Goal: Information Seeking & Learning: Compare options

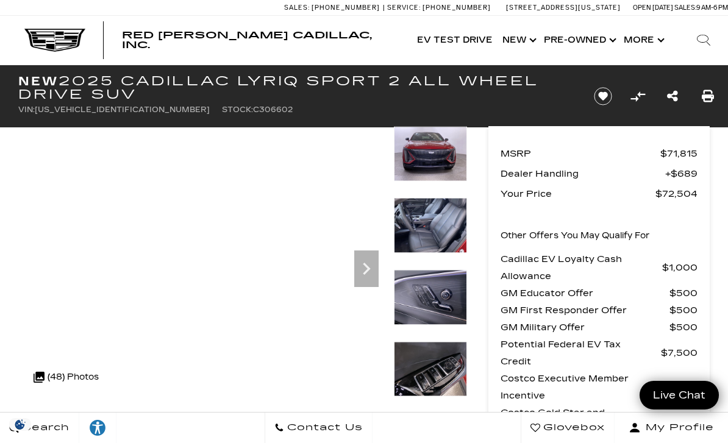
click at [444, 224] on div at bounding box center [430, 234] width 73 height 72
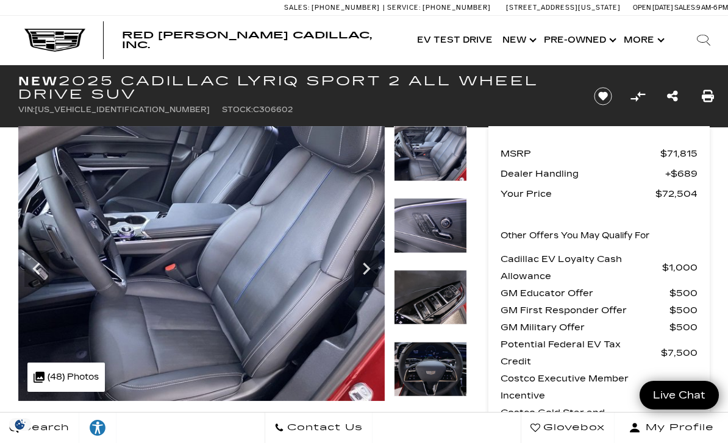
click at [439, 270] on img at bounding box center [430, 298] width 73 height 56
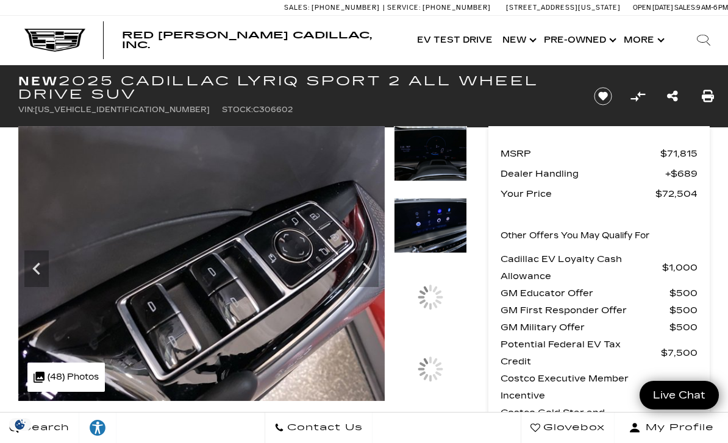
click at [437, 254] on img at bounding box center [430, 226] width 73 height 56
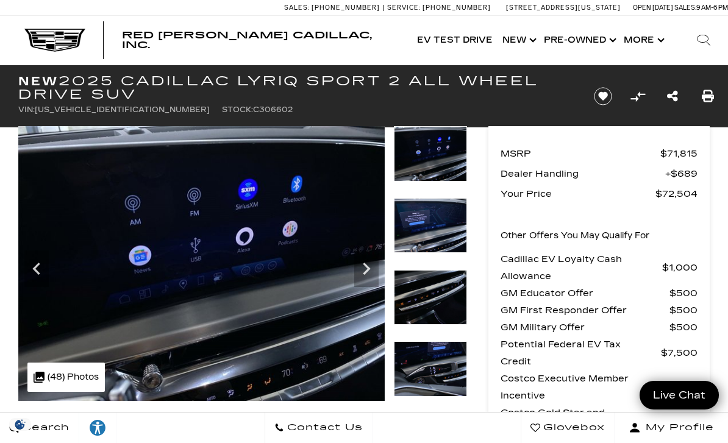
click at [432, 342] on img at bounding box center [430, 370] width 73 height 56
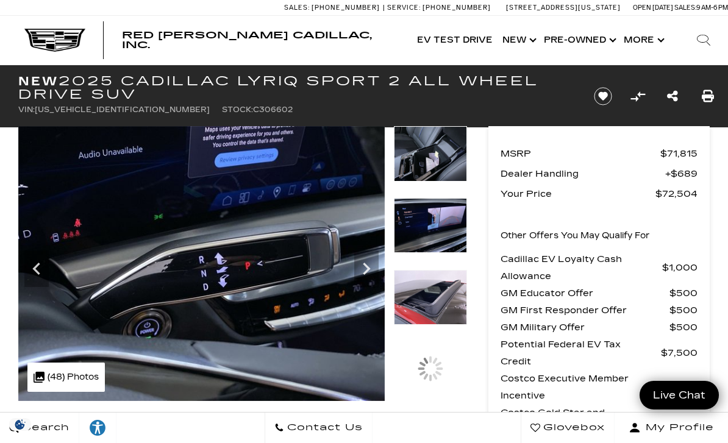
click at [439, 254] on img at bounding box center [430, 226] width 73 height 56
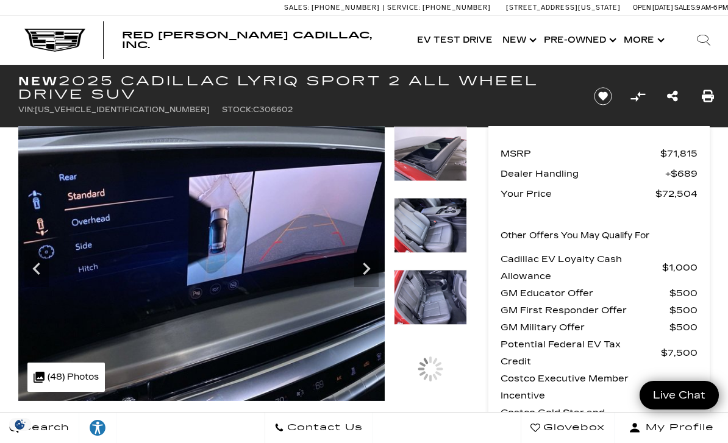
click at [437, 230] on img at bounding box center [430, 226] width 73 height 56
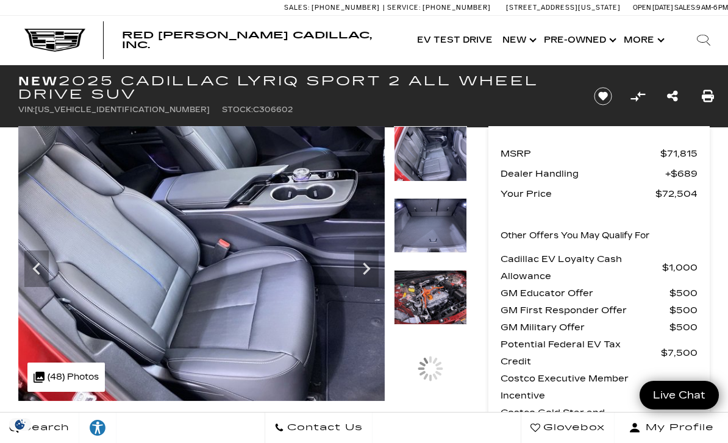
click at [437, 231] on img at bounding box center [430, 226] width 73 height 56
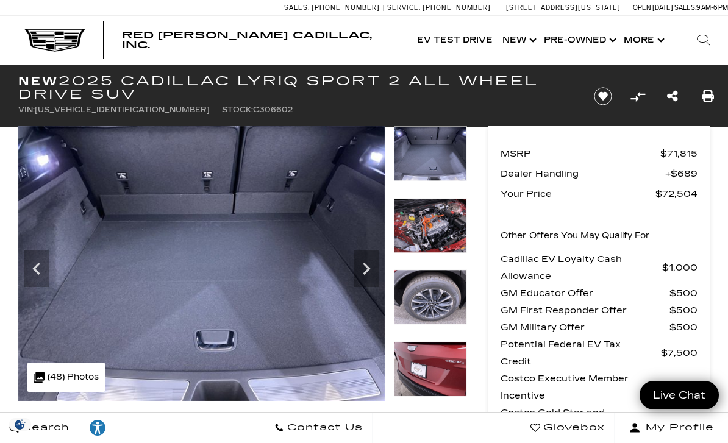
click at [445, 270] on img at bounding box center [430, 298] width 73 height 56
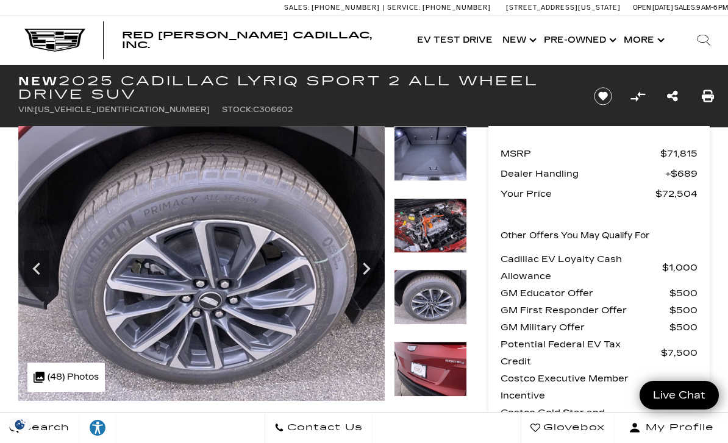
click at [430, 220] on div at bounding box center [430, 234] width 73 height 72
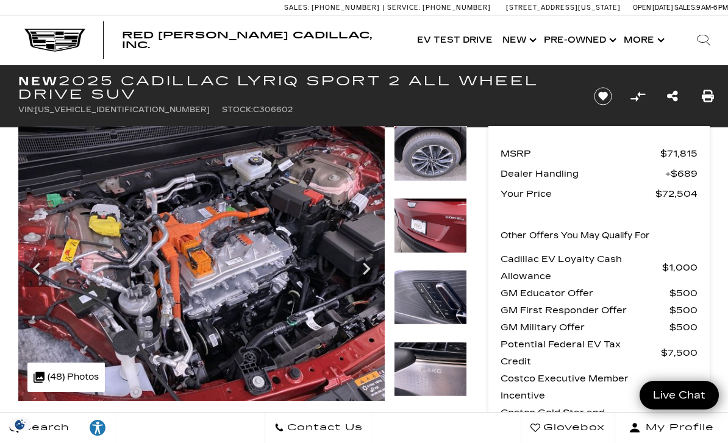
click at [428, 231] on img at bounding box center [430, 226] width 73 height 56
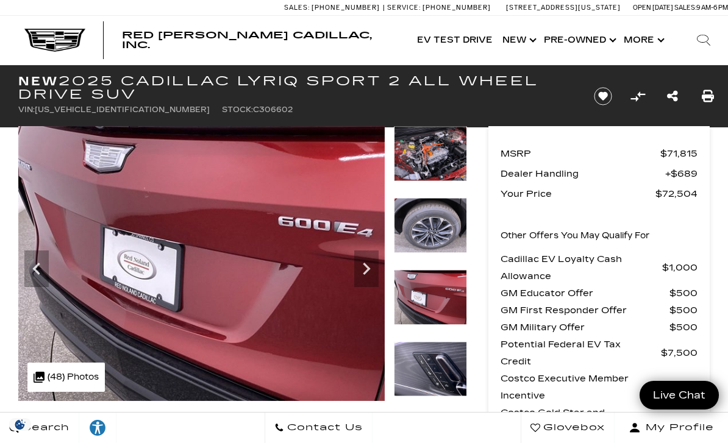
click at [432, 223] on div at bounding box center [430, 234] width 73 height 72
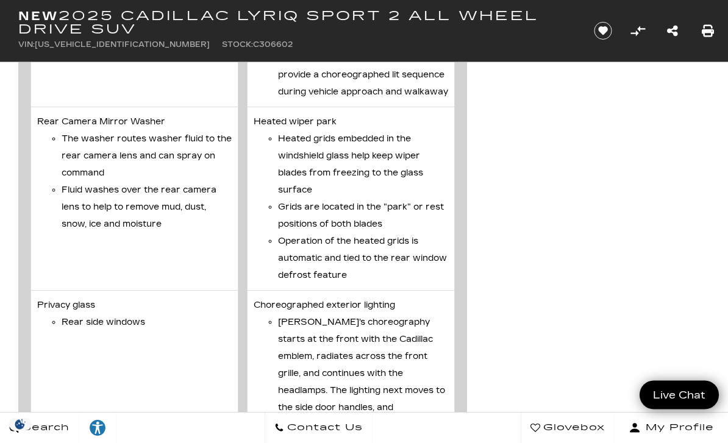
scroll to position [4838, 0]
click at [547, 309] on div "Vehicle Details Exterior LED tail lamps LED technology enhances rear lighting d…" at bounding box center [364, 303] width 728 height 2257
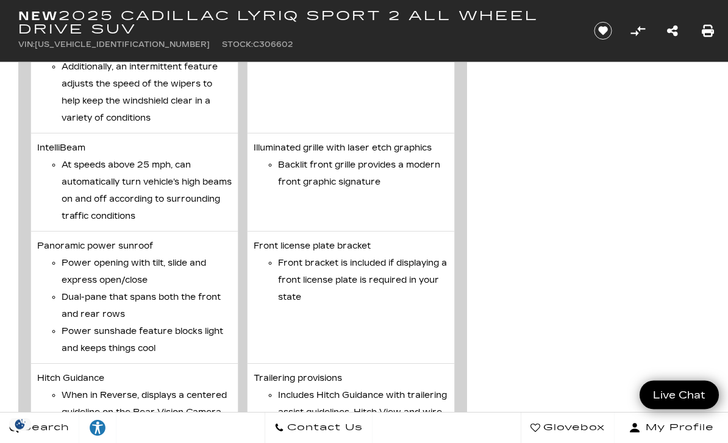
scroll to position [5430, 0]
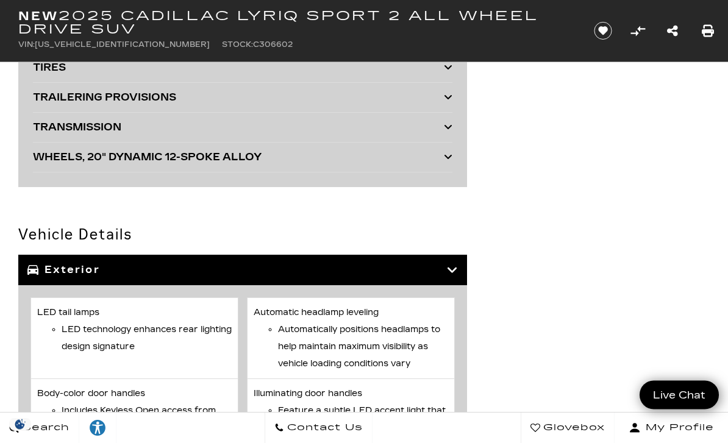
scroll to position [3788, 0]
click at [453, 272] on icon at bounding box center [452, 270] width 11 height 12
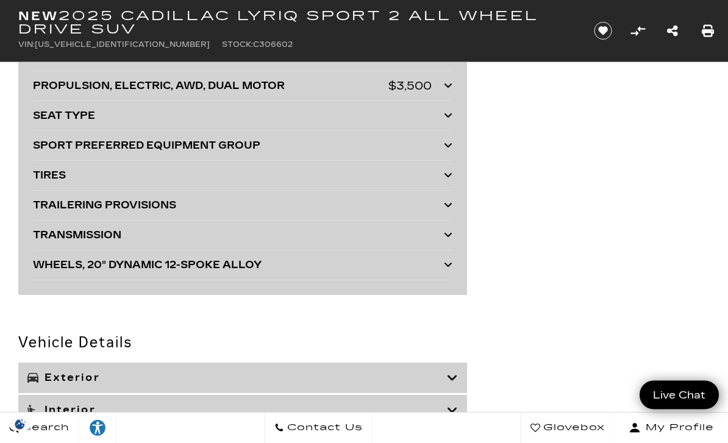
scroll to position [3679, 0]
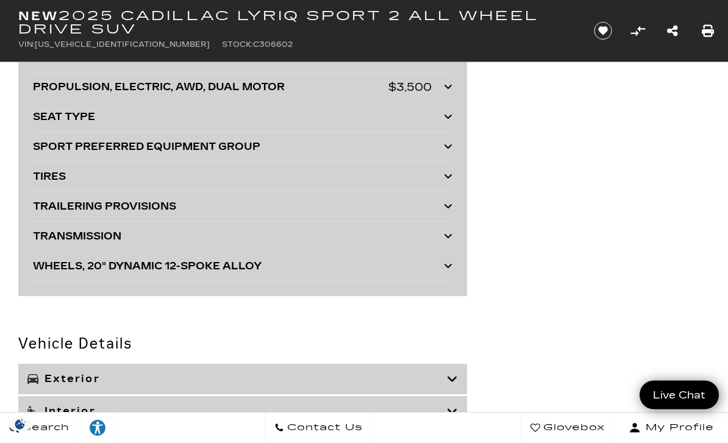
click at [453, 206] on icon at bounding box center [448, 206] width 9 height 10
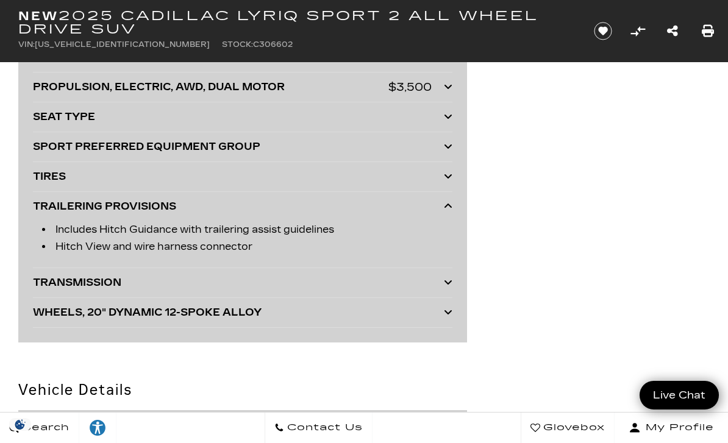
click at [451, 203] on div at bounding box center [448, 206] width 9 height 17
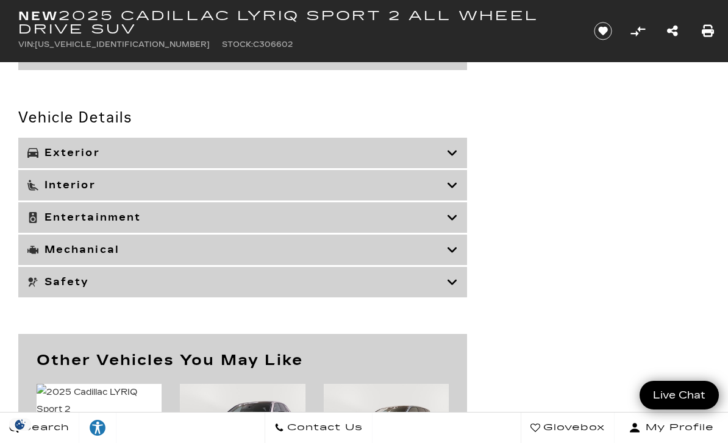
scroll to position [3905, 0]
click at [461, 186] on div "Interior" at bounding box center [242, 186] width 449 height 30
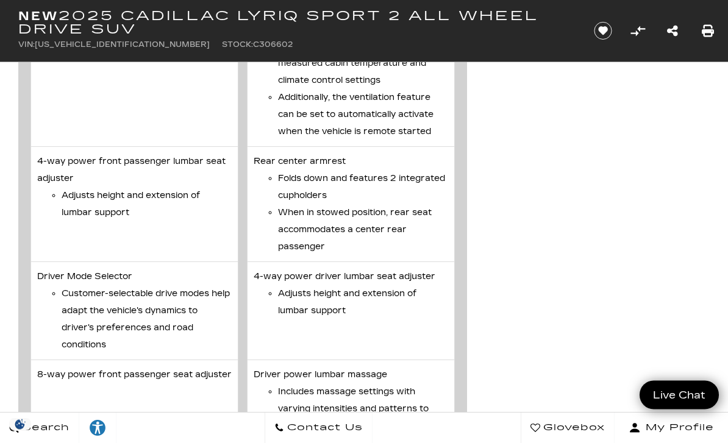
scroll to position [4702, 0]
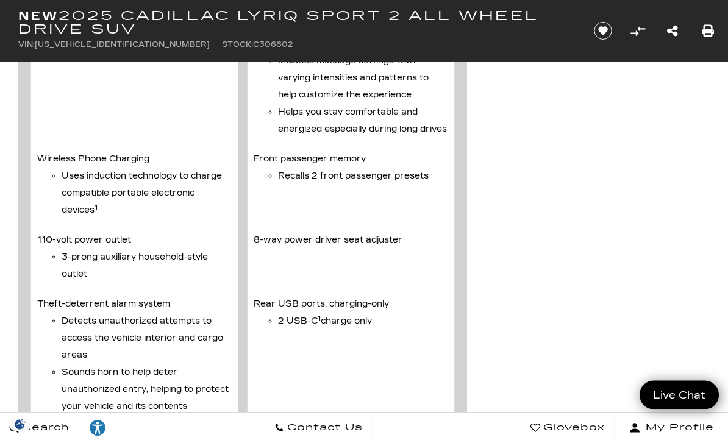
scroll to position [5034, 0]
click at [670, 217] on div "Vehicle Details Exterior LED tail lamps LED technology enhances rear lighting d…" at bounding box center [364, 200] width 728 height 2445
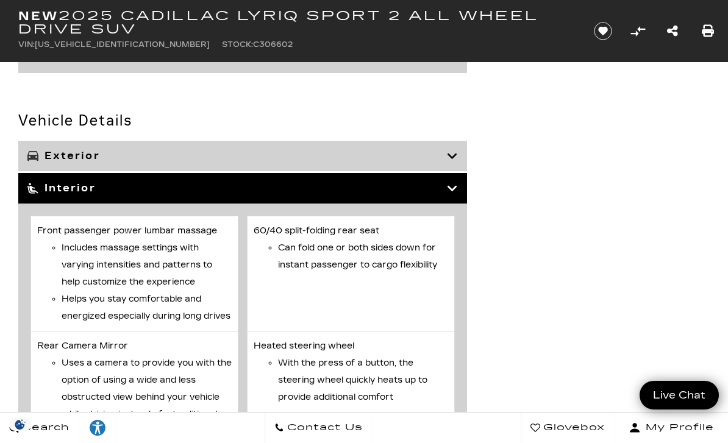
scroll to position [3867, 0]
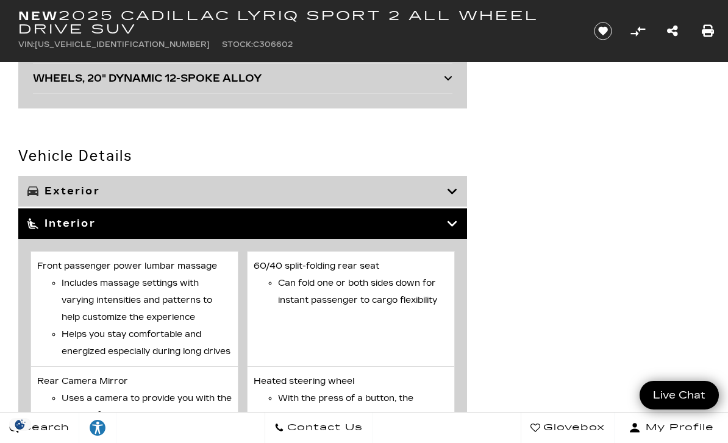
click at [458, 223] on div "Interior" at bounding box center [242, 224] width 449 height 30
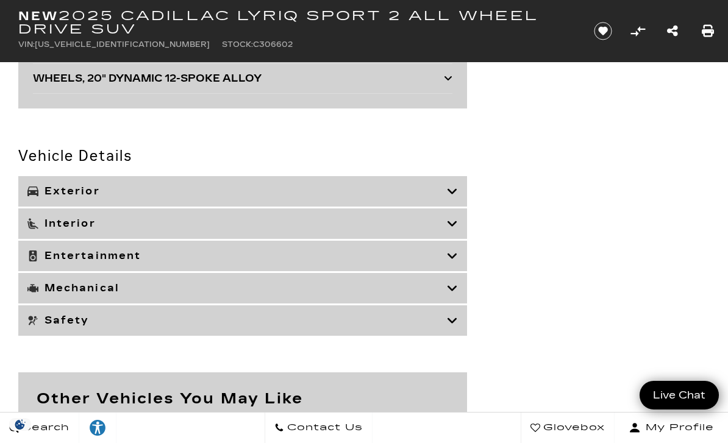
click at [450, 259] on icon at bounding box center [452, 256] width 11 height 12
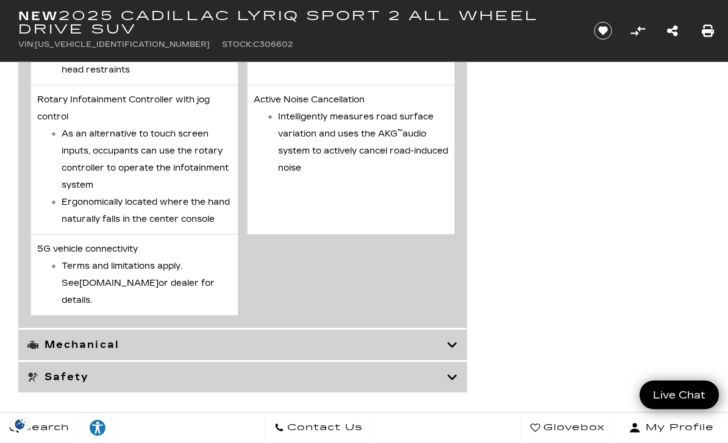
scroll to position [4677, 0]
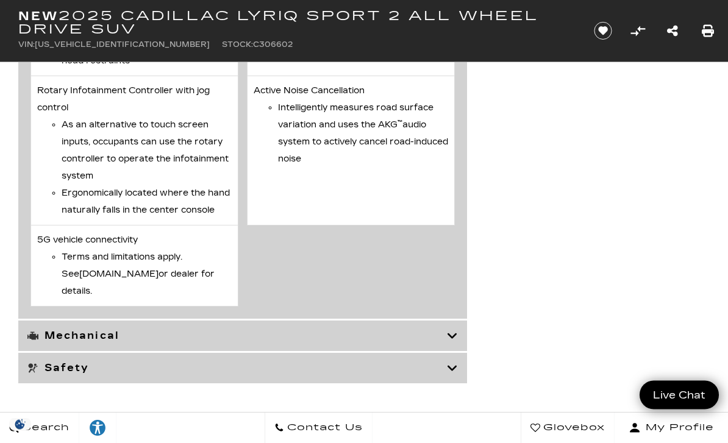
click at [450, 343] on icon at bounding box center [452, 337] width 11 height 12
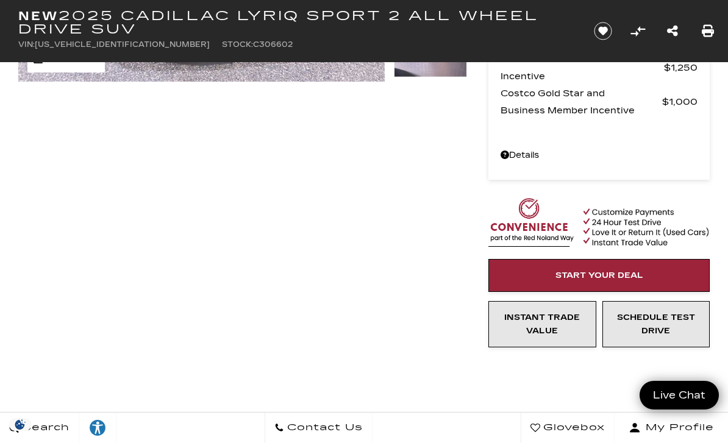
scroll to position [0, 0]
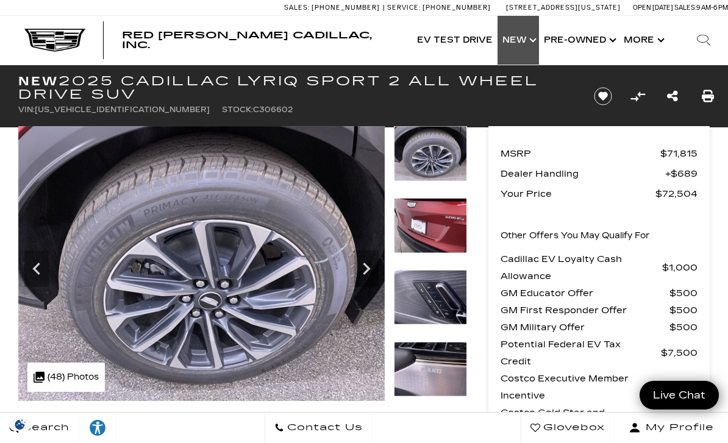
click at [529, 34] on link "Show New" at bounding box center [518, 40] width 41 height 49
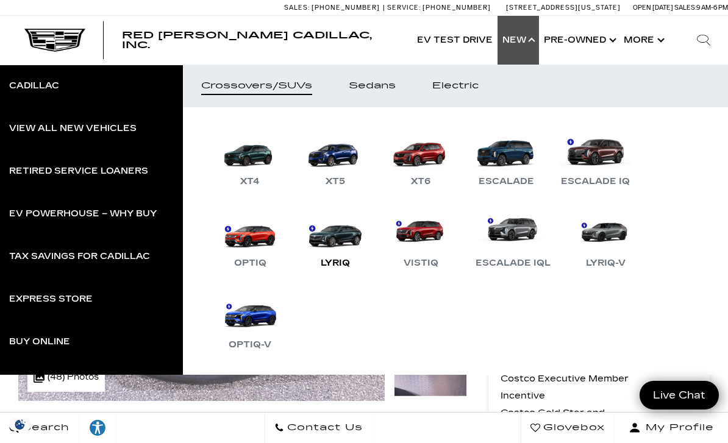
click at [339, 240] on link "LYRIQ" at bounding box center [335, 238] width 73 height 63
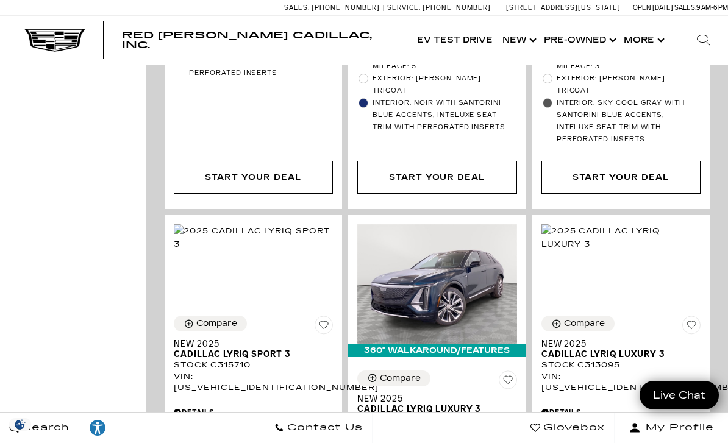
scroll to position [3882, 0]
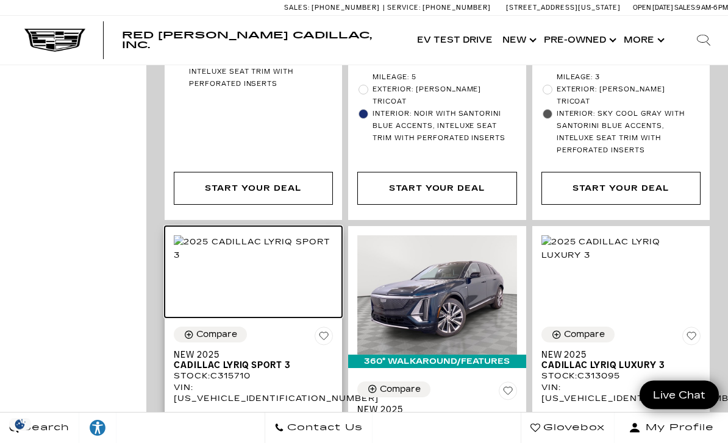
click at [273, 236] on img at bounding box center [253, 249] width 159 height 27
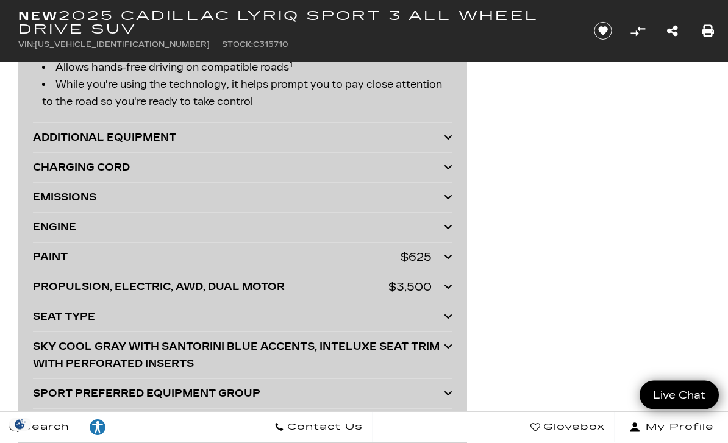
scroll to position [3329, 0]
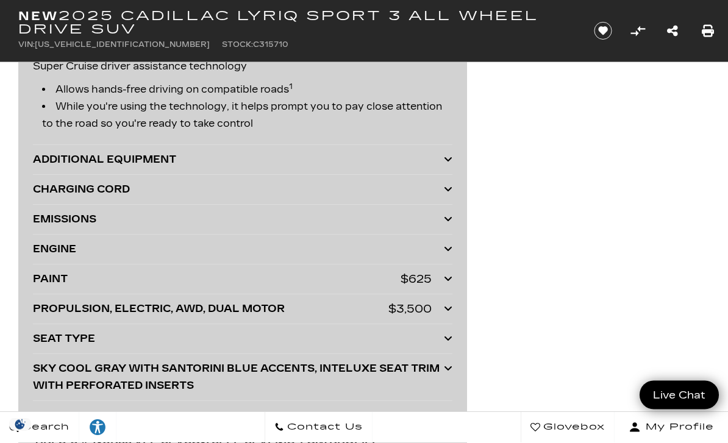
click at [447, 169] on div at bounding box center [448, 160] width 9 height 17
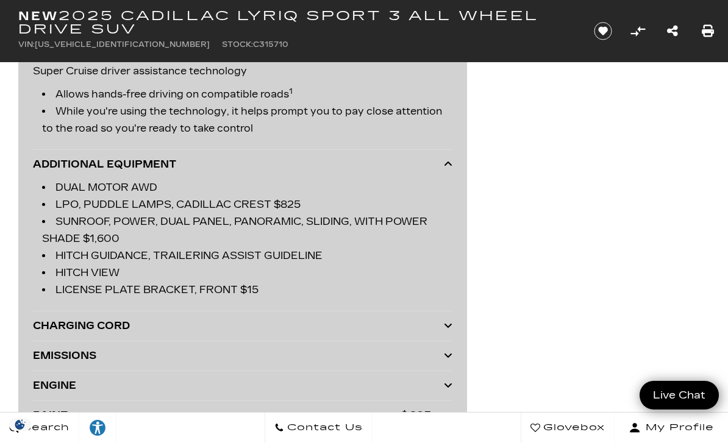
scroll to position [3324, 0]
click at [449, 169] on icon at bounding box center [448, 165] width 9 height 10
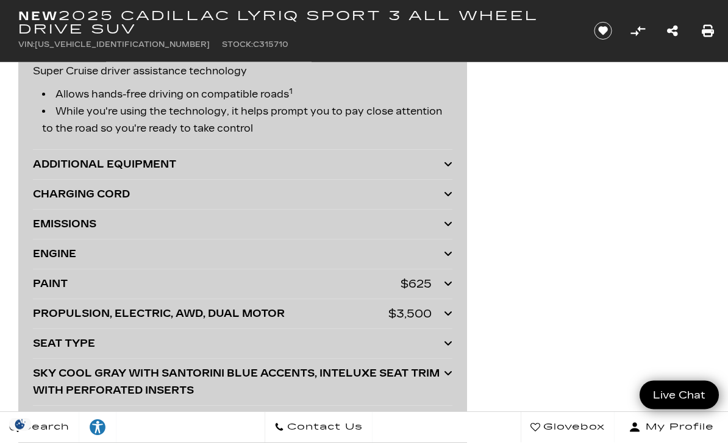
scroll to position [3325, 0]
click at [452, 195] on icon at bounding box center [448, 194] width 9 height 10
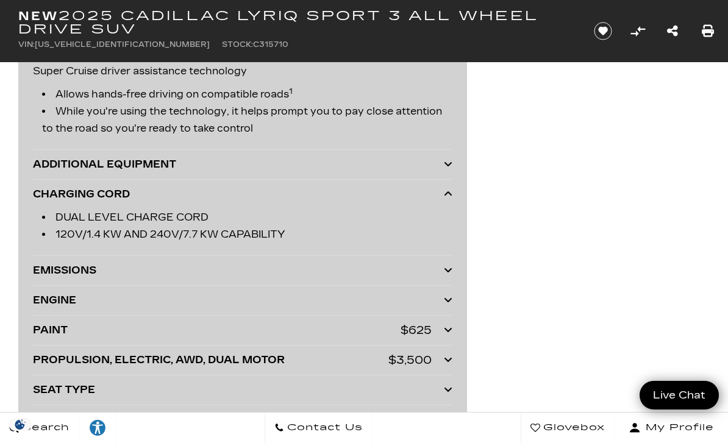
click at [452, 198] on icon at bounding box center [448, 194] width 9 height 10
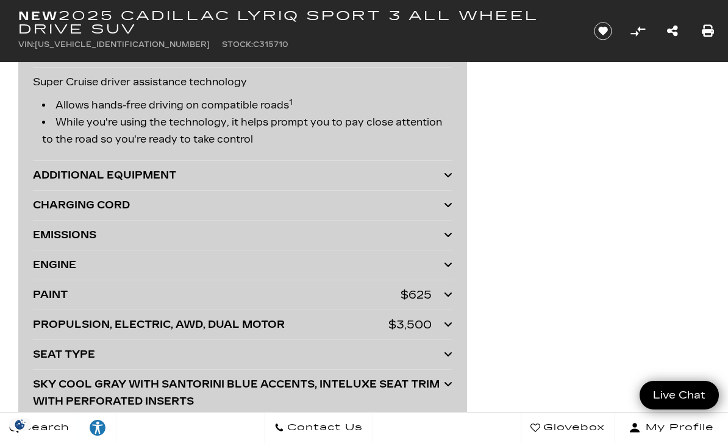
scroll to position [3313, 0]
click at [451, 179] on icon at bounding box center [448, 176] width 9 height 10
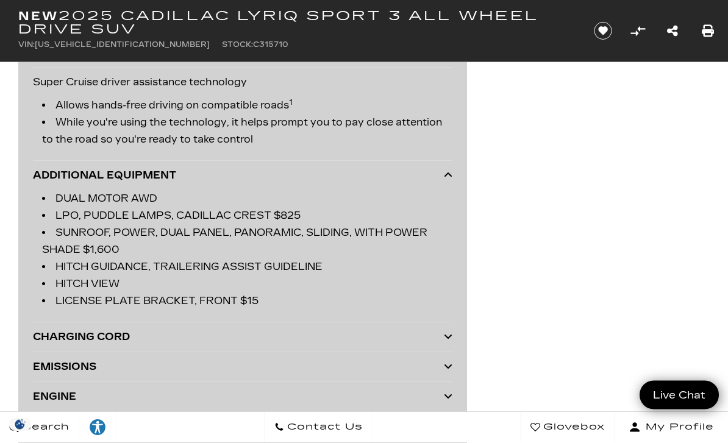
scroll to position [3314, 0]
click at [437, 182] on div "ADDITIONAL EQUIPMENT" at bounding box center [238, 175] width 411 height 17
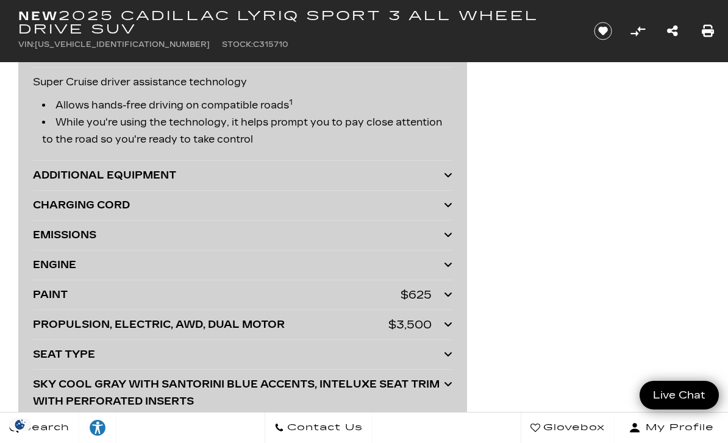
click at [445, 203] on icon at bounding box center [448, 205] width 9 height 10
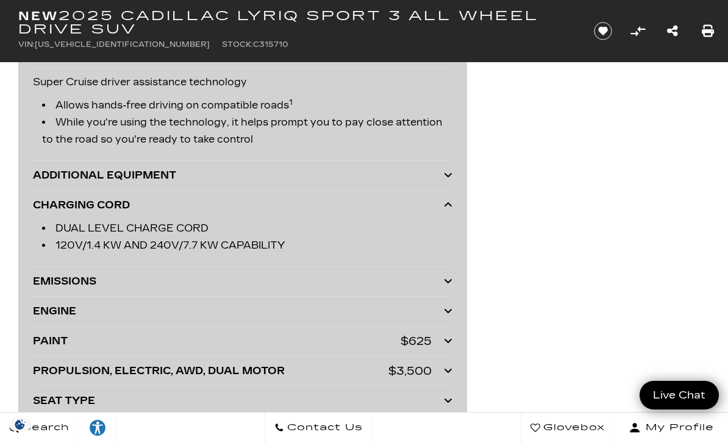
click at [445, 208] on icon at bounding box center [448, 205] width 9 height 10
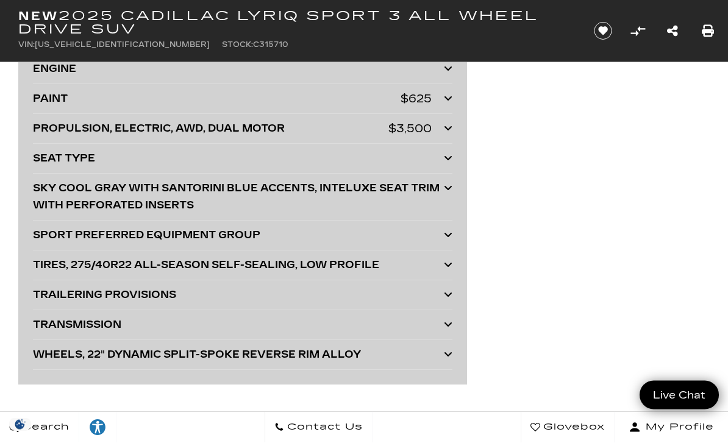
scroll to position [3510, 0]
click at [452, 234] on icon at bounding box center [448, 235] width 9 height 10
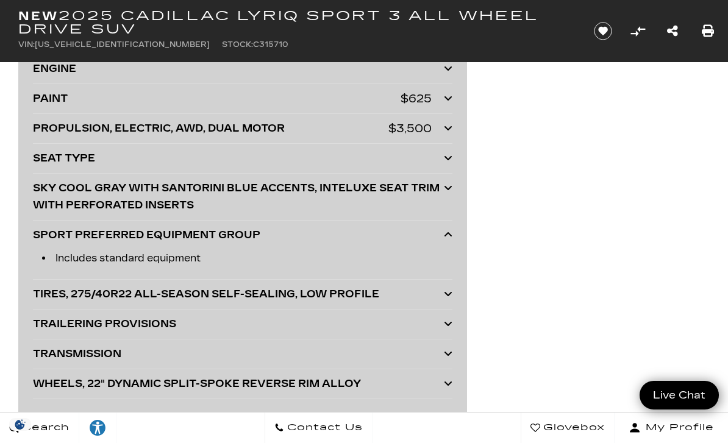
click at [446, 235] on icon at bounding box center [448, 235] width 9 height 10
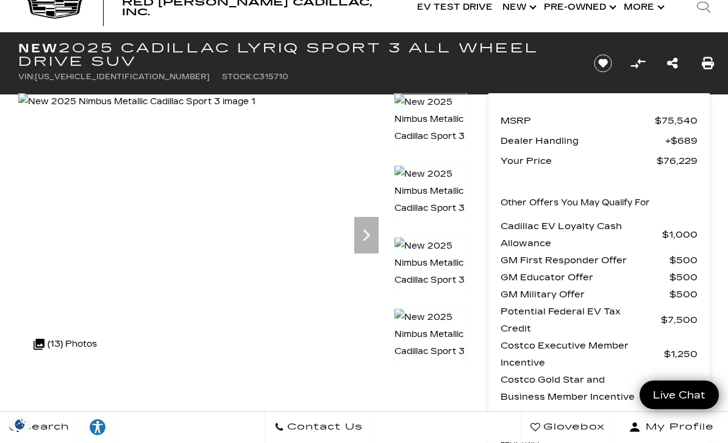
scroll to position [0, 0]
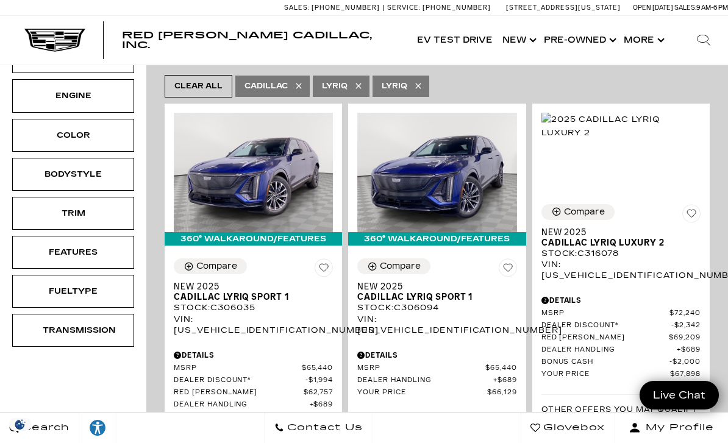
scroll to position [234, 0]
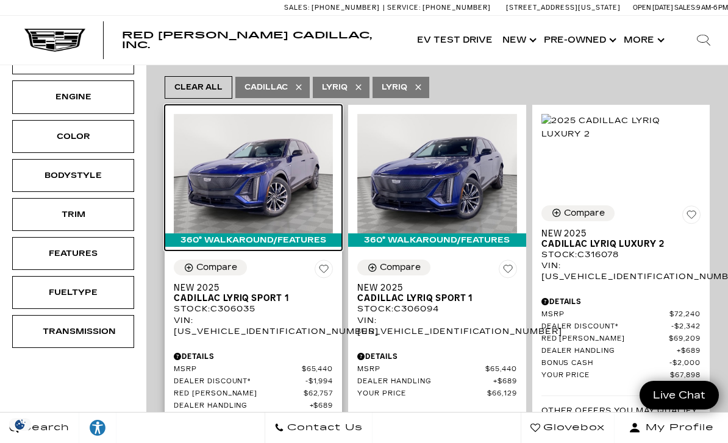
click at [256, 154] on img at bounding box center [253, 174] width 159 height 120
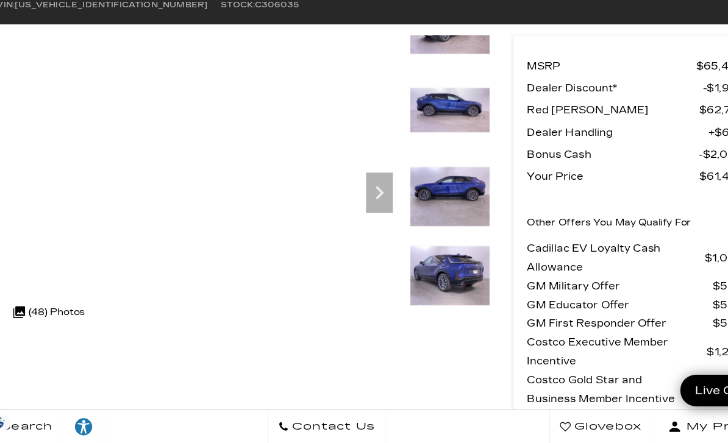
scroll to position [54, 0]
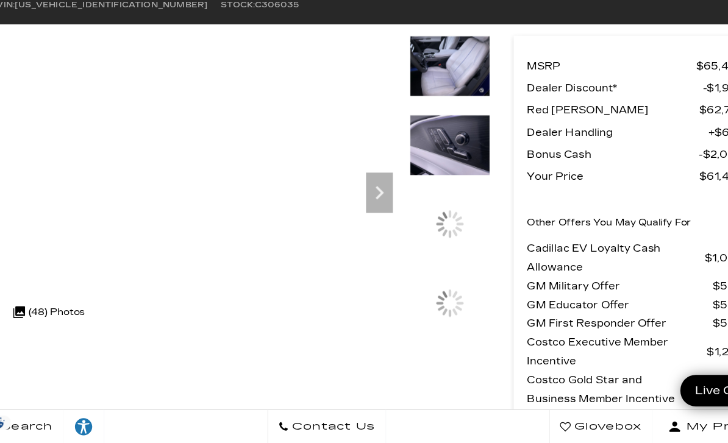
click at [414, 200] on img at bounding box center [430, 173] width 73 height 56
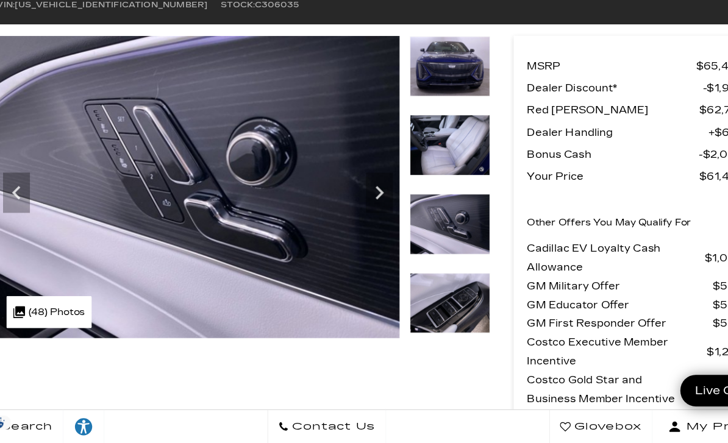
click at [418, 145] on div at bounding box center [430, 181] width 73 height 72
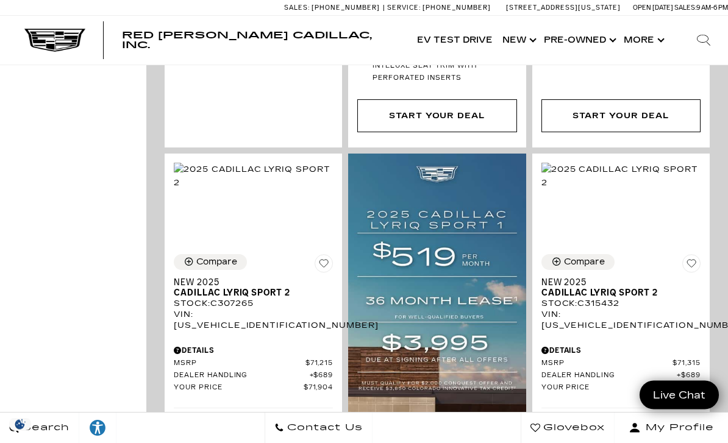
scroll to position [1458, 0]
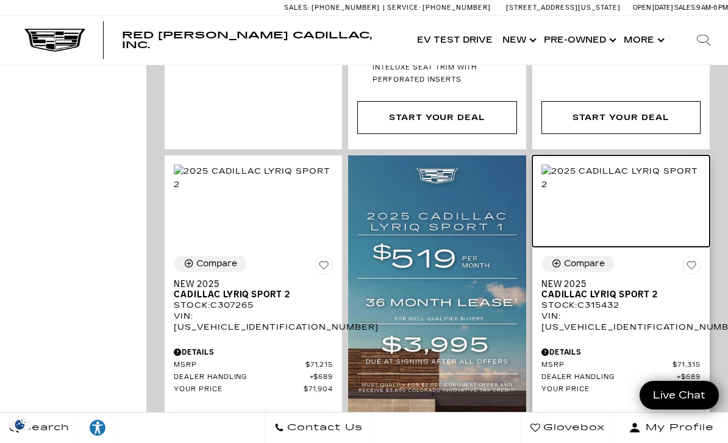
click at [636, 173] on img at bounding box center [621, 178] width 159 height 27
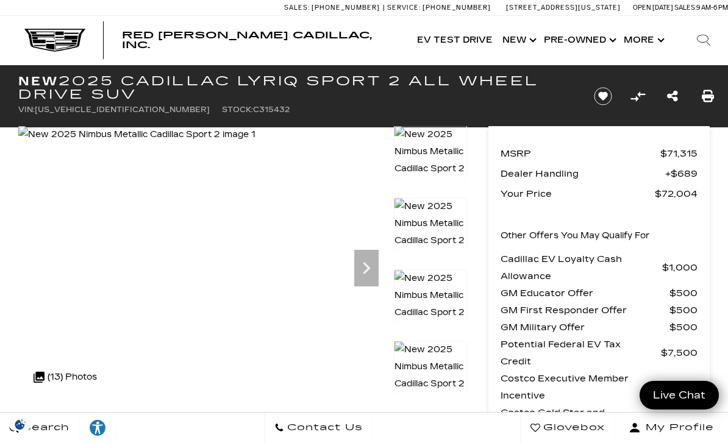
click at [433, 217] on img at bounding box center [430, 233] width 73 height 70
click at [436, 291] on img at bounding box center [430, 305] width 73 height 70
click at [433, 362] on img at bounding box center [430, 377] width 73 height 70
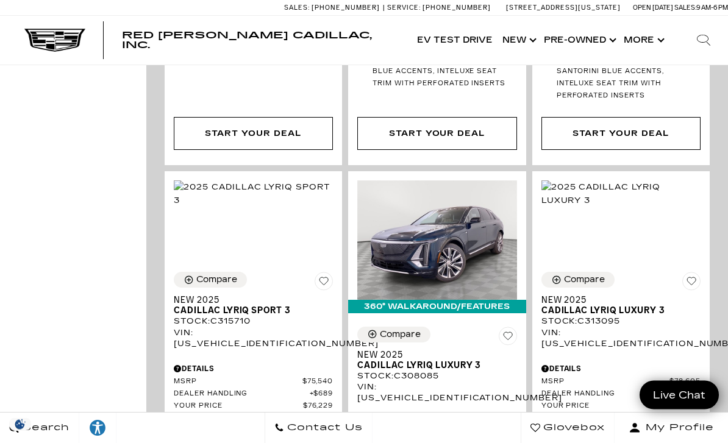
scroll to position [3938, 0]
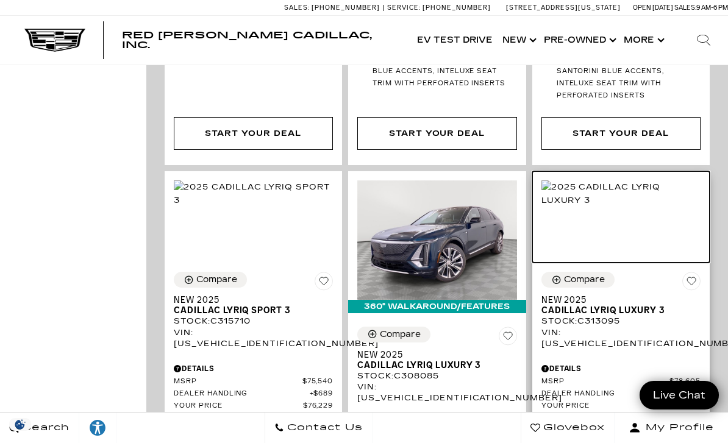
click at [628, 181] on img at bounding box center [621, 194] width 159 height 27
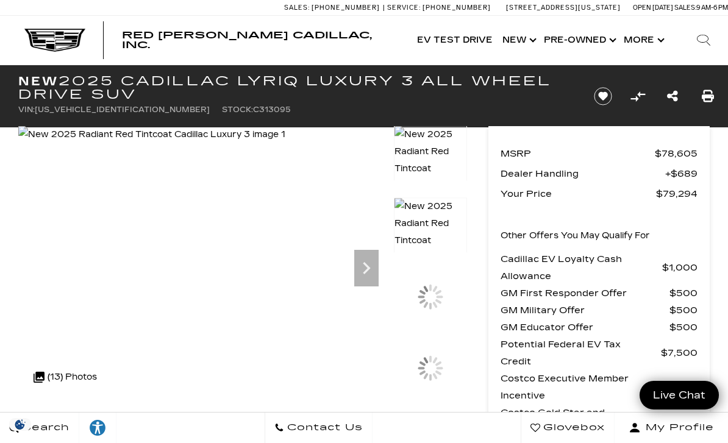
click at [443, 198] on div at bounding box center [430, 162] width 73 height 72
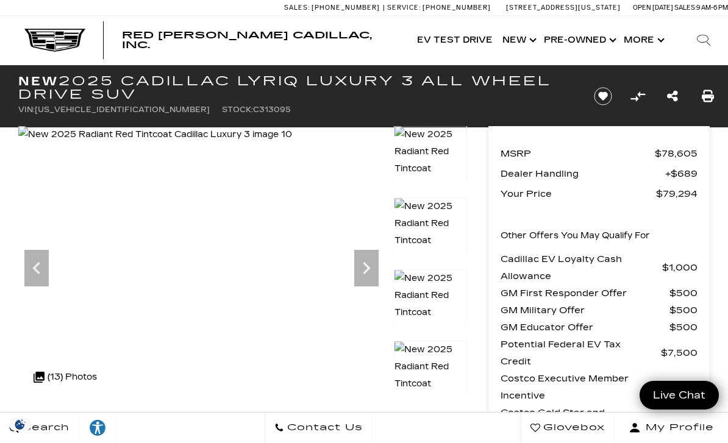
click at [442, 218] on img at bounding box center [430, 241] width 73 height 87
click at [429, 293] on img at bounding box center [430, 313] width 73 height 87
click at [436, 285] on img at bounding box center [430, 313] width 73 height 87
click at [437, 292] on img at bounding box center [430, 313] width 73 height 87
click at [439, 362] on img at bounding box center [430, 385] width 73 height 87
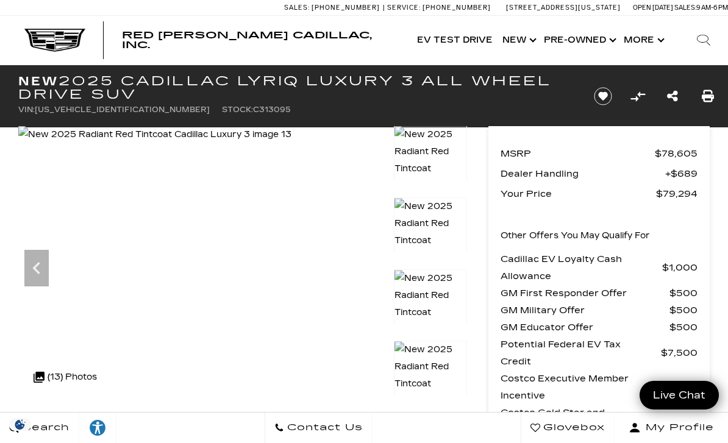
click at [431, 292] on img at bounding box center [430, 313] width 73 height 87
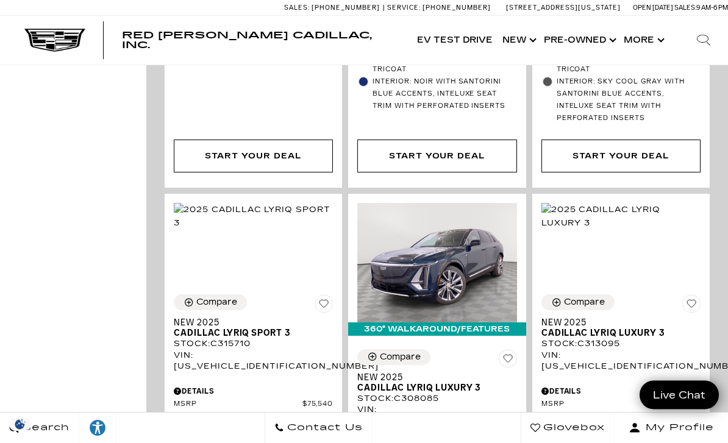
scroll to position [3915, 0]
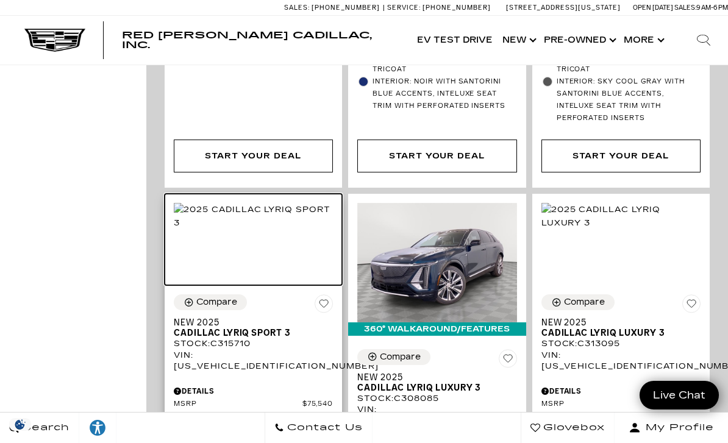
click at [255, 203] on img at bounding box center [253, 216] width 159 height 27
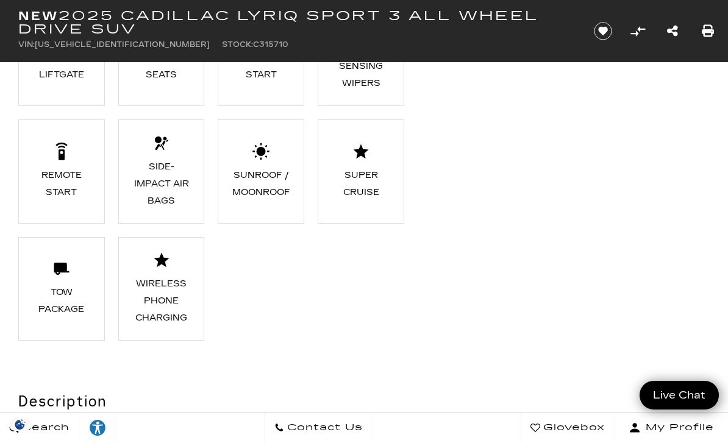
scroll to position [1491, 0]
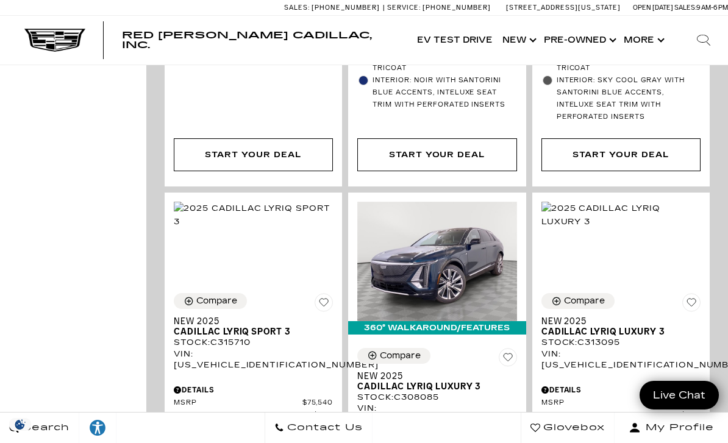
scroll to position [3915, 0]
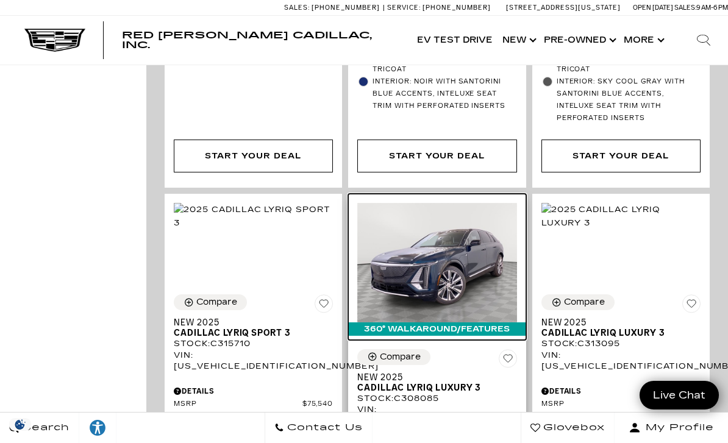
click at [431, 203] on img at bounding box center [436, 263] width 159 height 120
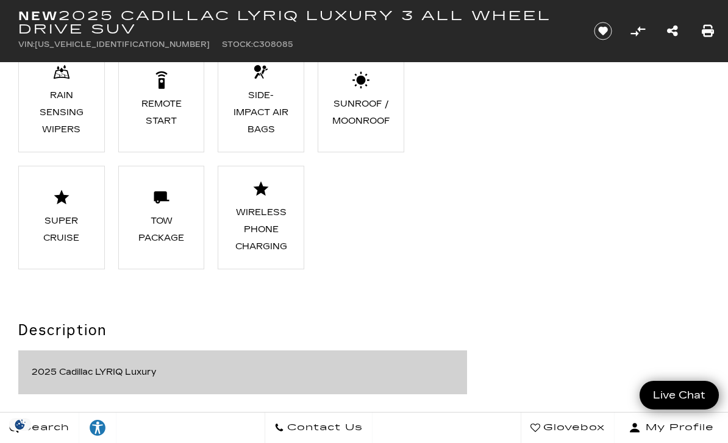
scroll to position [1601, 0]
click at [65, 219] on div "Super Cruise" at bounding box center [61, 230] width 59 height 34
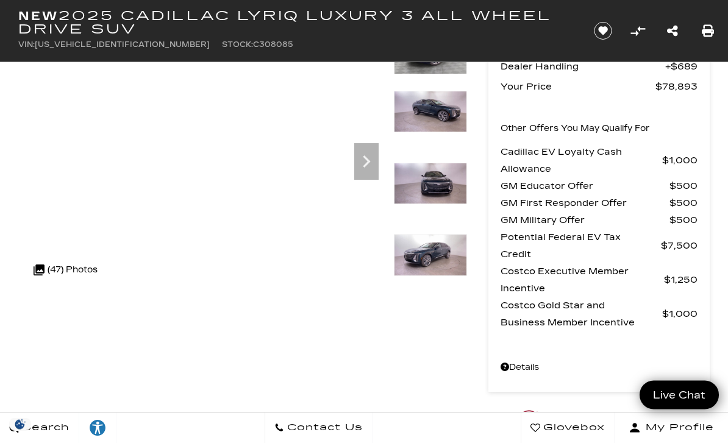
scroll to position [0, 0]
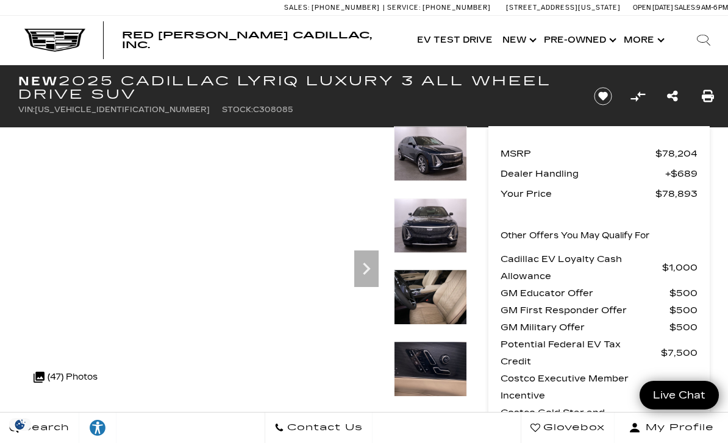
click at [440, 342] on img at bounding box center [430, 370] width 73 height 56
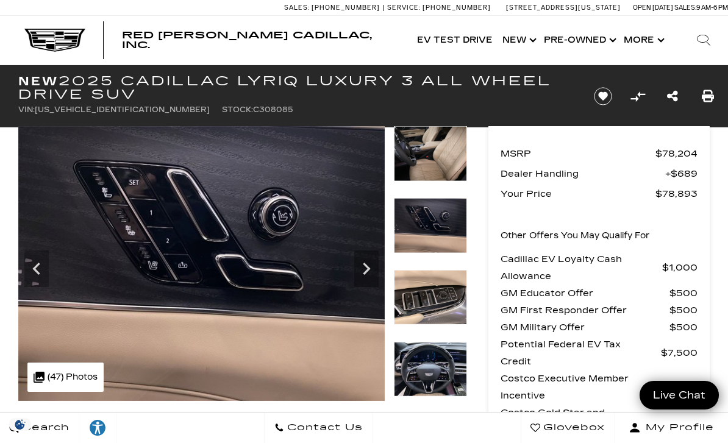
click at [437, 228] on img at bounding box center [430, 226] width 73 height 56
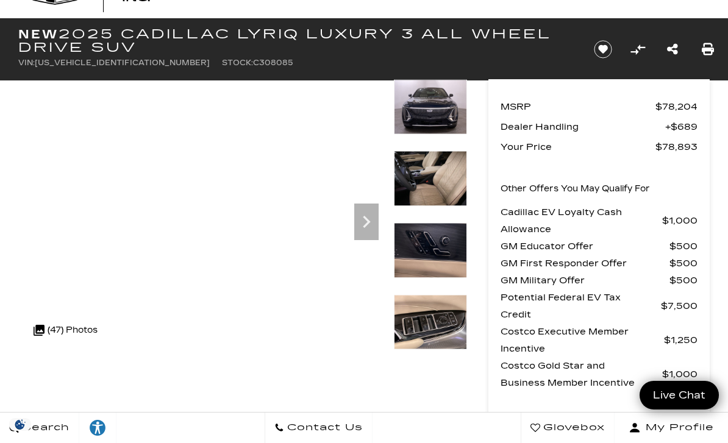
click at [432, 223] on img at bounding box center [430, 251] width 73 height 56
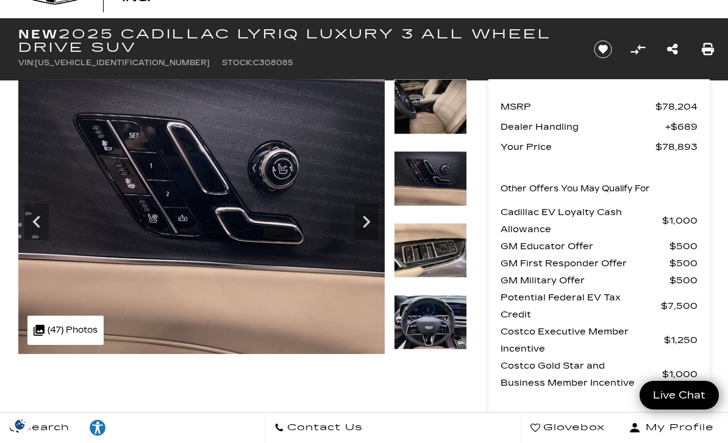
click at [439, 180] on img at bounding box center [430, 179] width 73 height 56
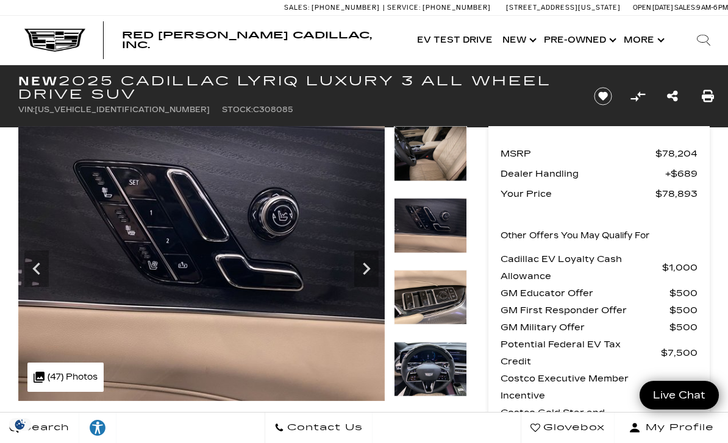
click at [425, 153] on img at bounding box center [430, 154] width 73 height 56
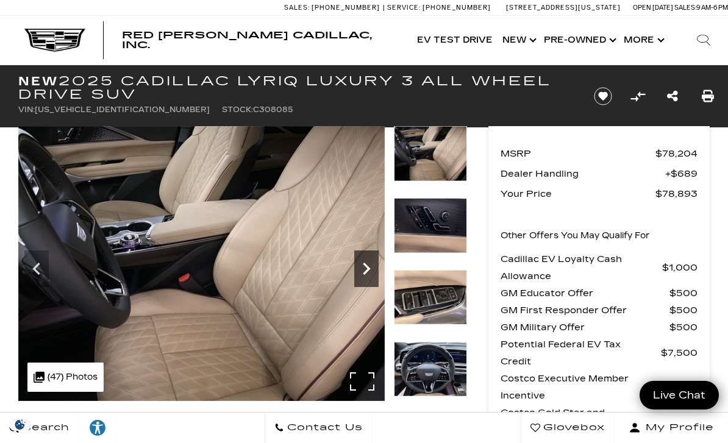
click at [375, 273] on icon "Next" at bounding box center [366, 269] width 24 height 24
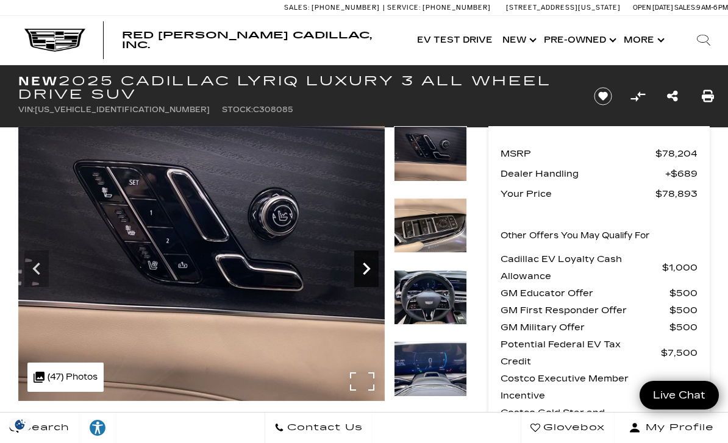
click at [370, 268] on icon "Next" at bounding box center [366, 269] width 24 height 24
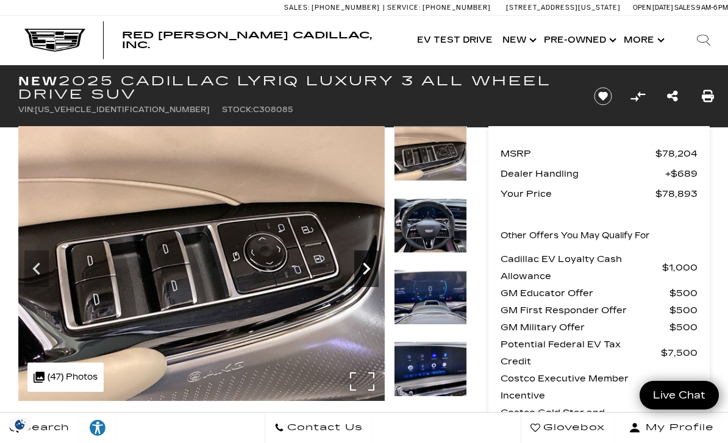
click at [364, 271] on icon "Next" at bounding box center [366, 269] width 24 height 24
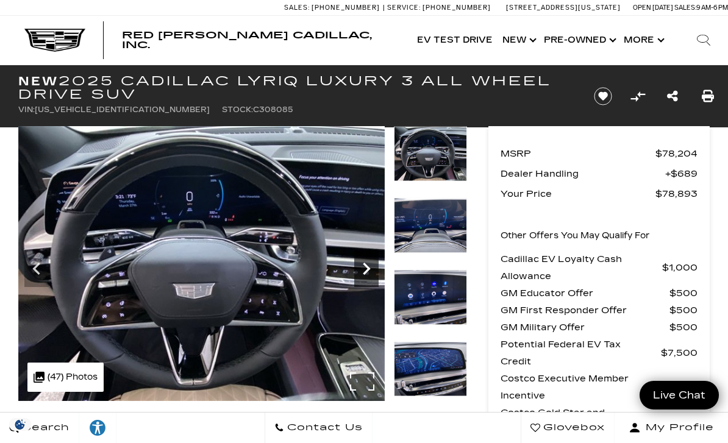
click at [366, 270] on icon "Next" at bounding box center [366, 269] width 24 height 24
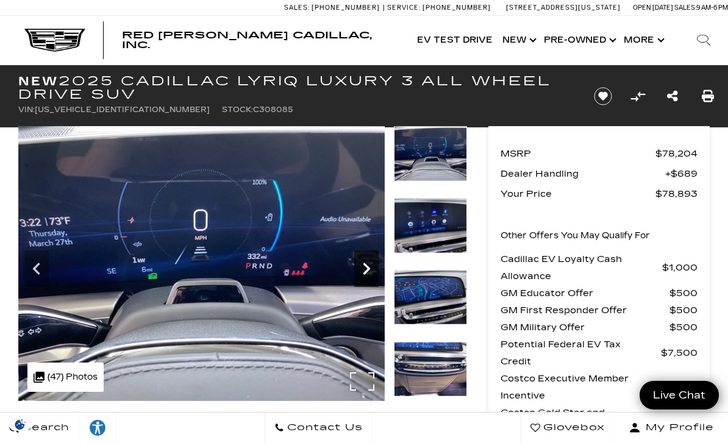
click at [366, 273] on icon "Next" at bounding box center [366, 269] width 7 height 12
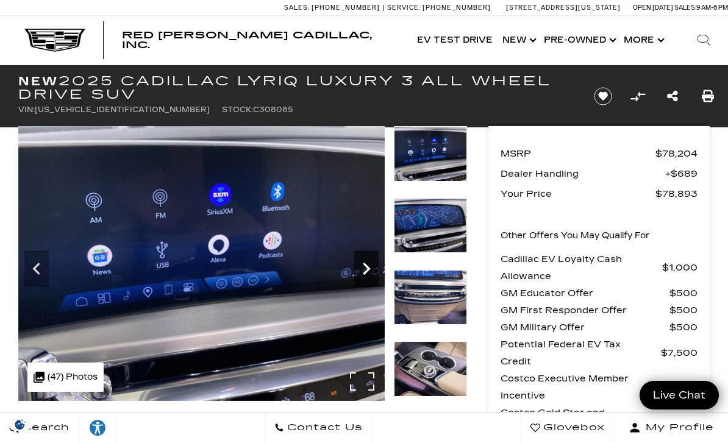
click at [370, 268] on icon "Next" at bounding box center [366, 269] width 7 height 12
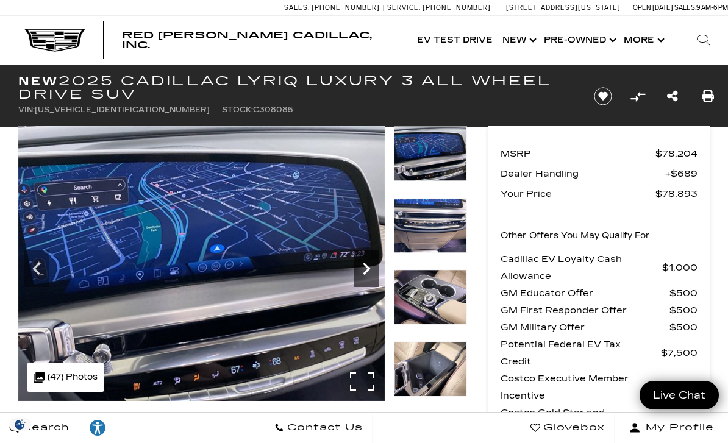
click at [366, 270] on icon "Next" at bounding box center [366, 269] width 24 height 24
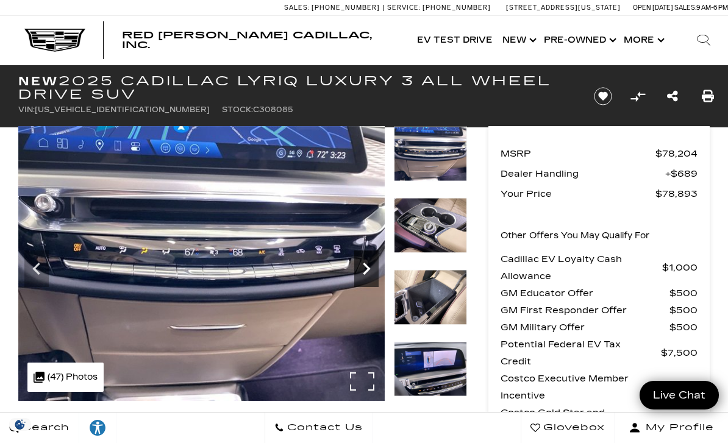
click at [367, 273] on icon "Next" at bounding box center [366, 269] width 24 height 24
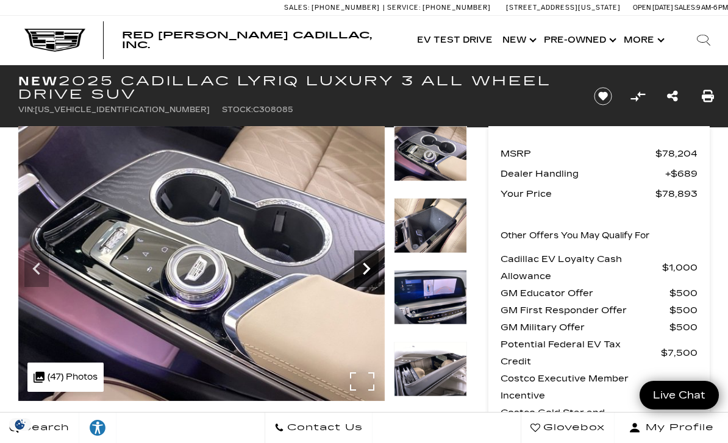
click at [373, 270] on icon "Next" at bounding box center [366, 269] width 24 height 24
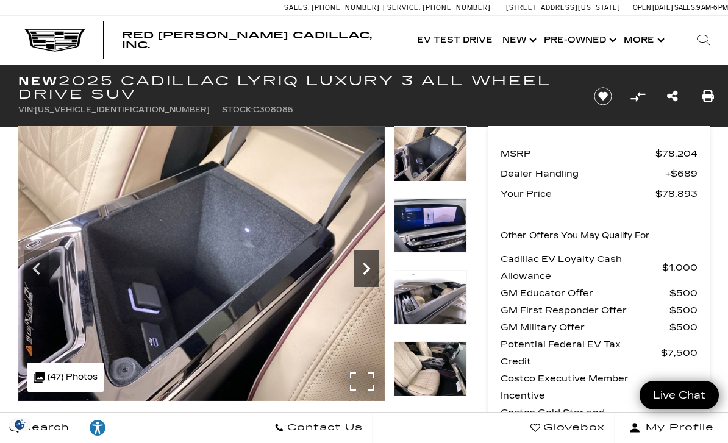
click at [366, 268] on icon "Next" at bounding box center [366, 269] width 24 height 24
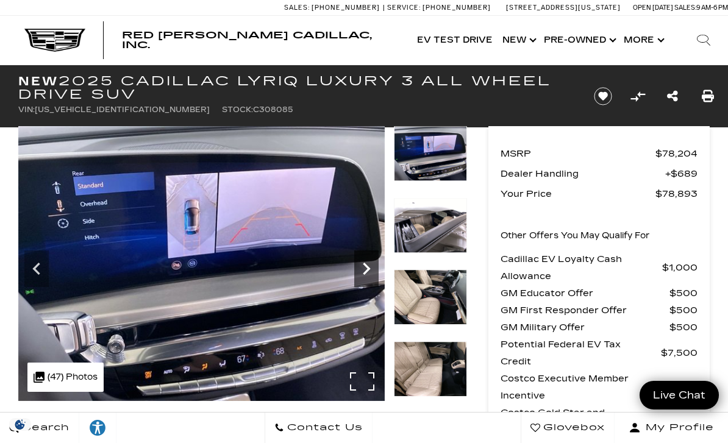
click at [368, 267] on icon "Next" at bounding box center [366, 269] width 7 height 12
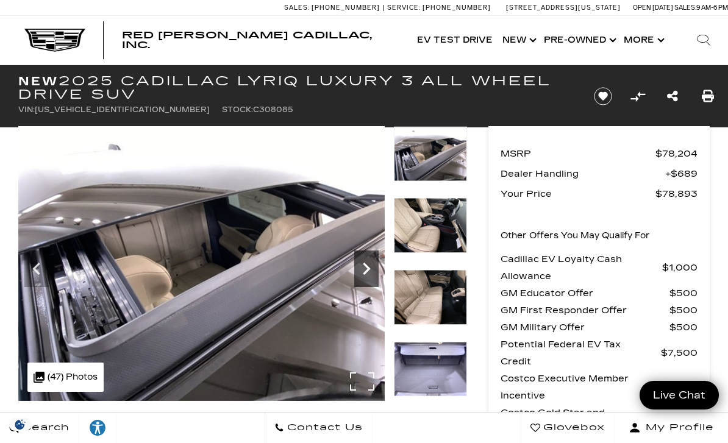
click at [368, 269] on icon "Next" at bounding box center [366, 269] width 7 height 12
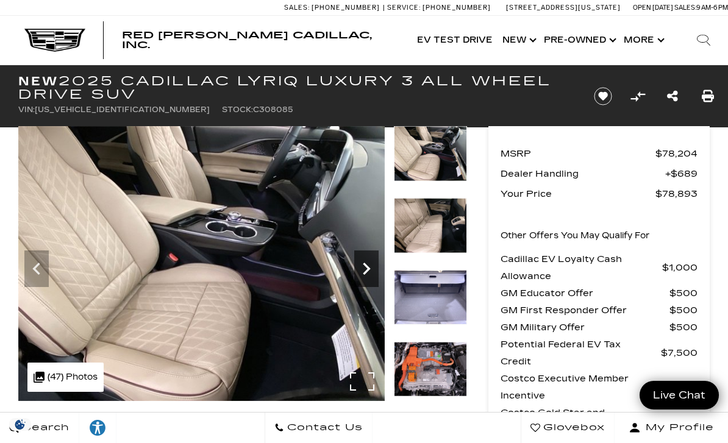
click at [368, 269] on icon "Next" at bounding box center [366, 269] width 7 height 12
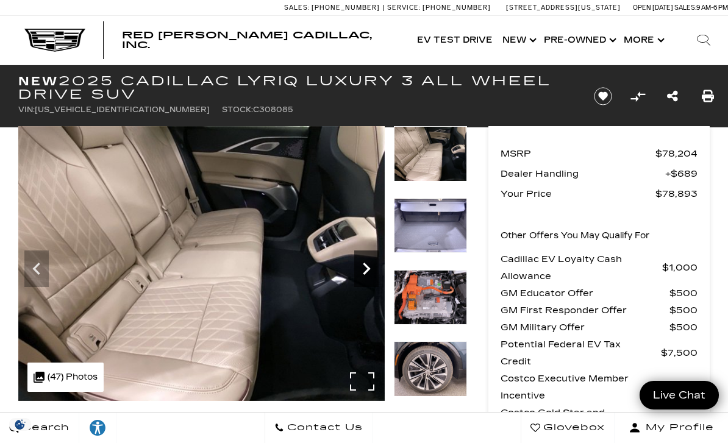
click at [370, 268] on icon "Next" at bounding box center [366, 269] width 24 height 24
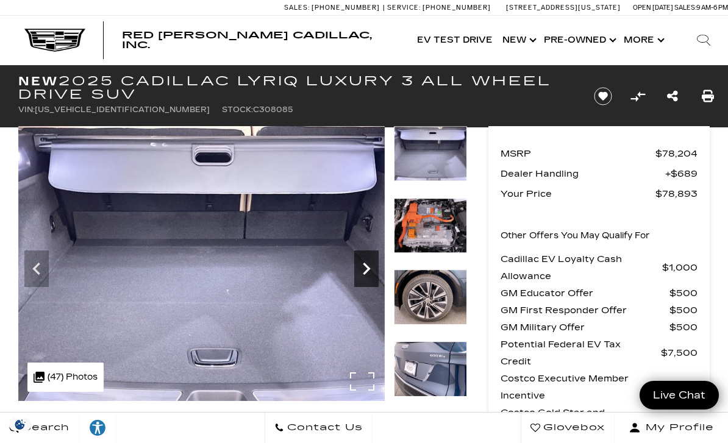
click at [368, 272] on icon "Next" at bounding box center [366, 269] width 24 height 24
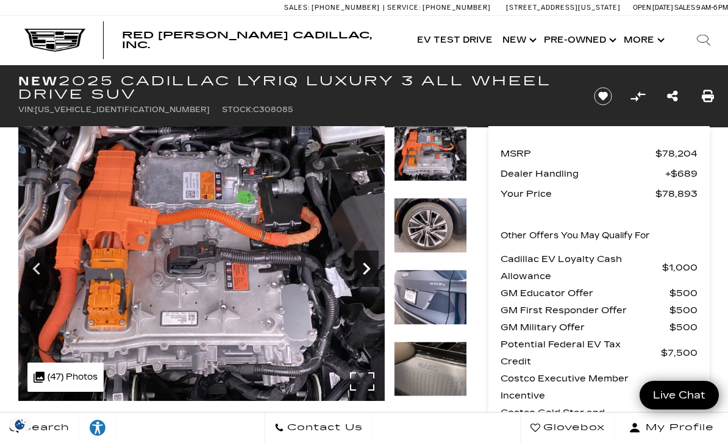
click at [367, 270] on icon "Next" at bounding box center [366, 269] width 24 height 24
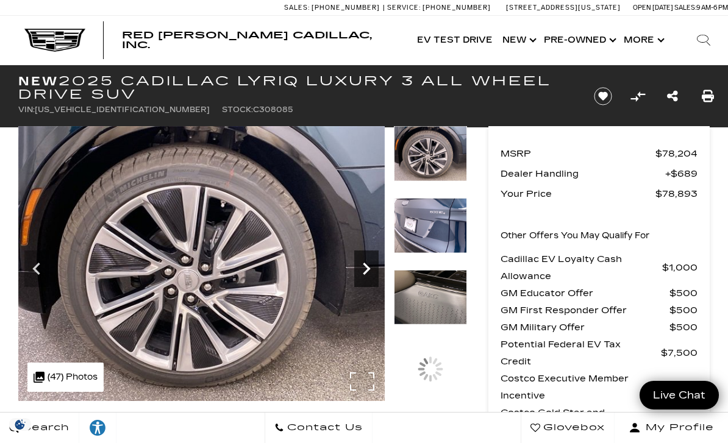
click at [368, 270] on icon "Next" at bounding box center [366, 269] width 7 height 12
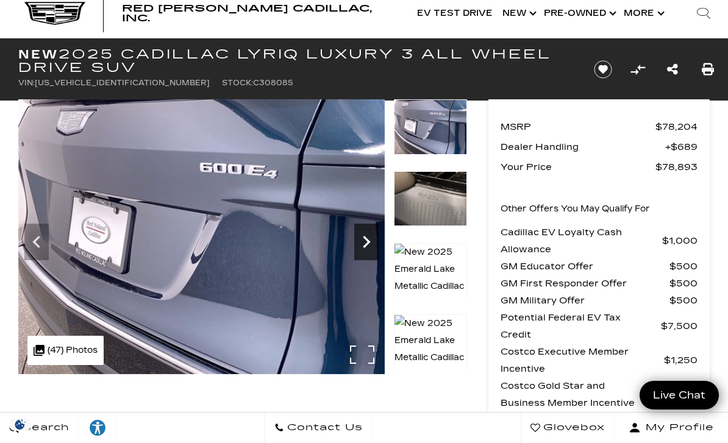
scroll to position [26, 0]
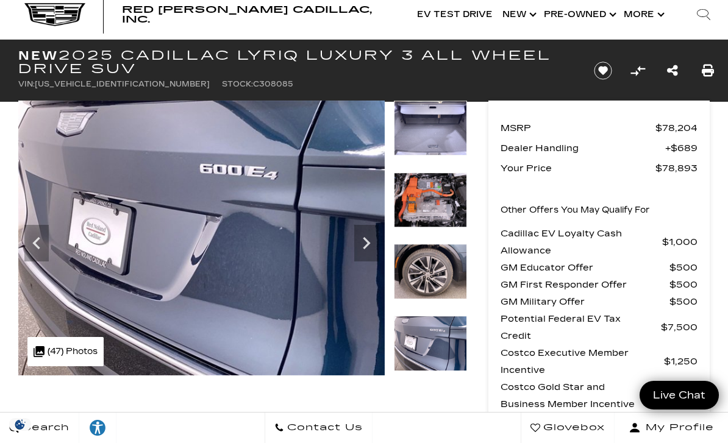
click at [439, 228] on img at bounding box center [430, 201] width 73 height 56
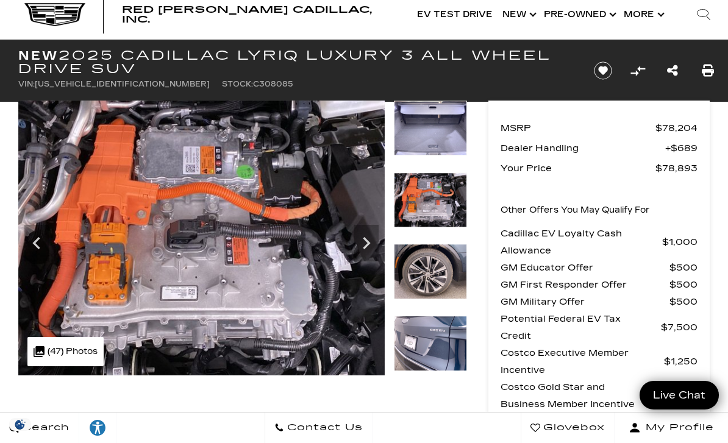
click at [433, 173] on div at bounding box center [430, 137] width 73 height 72
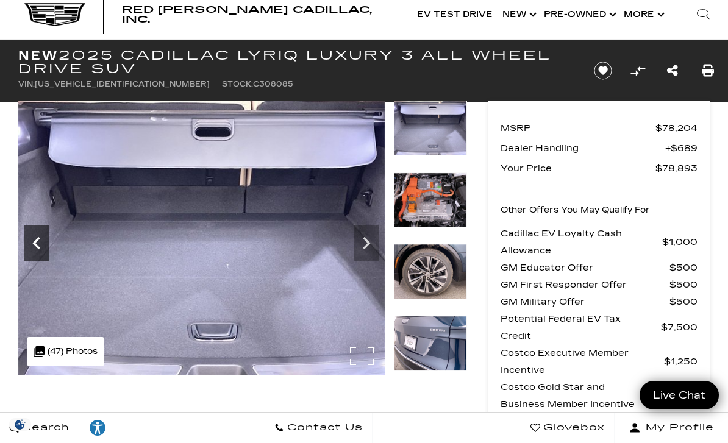
click at [29, 241] on icon "Previous" at bounding box center [36, 243] width 24 height 24
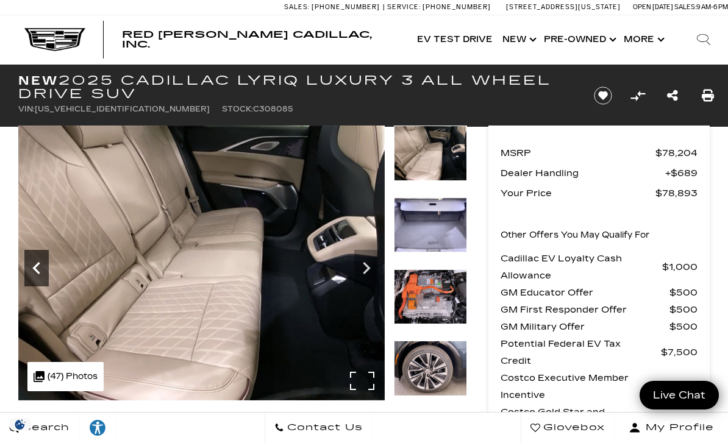
scroll to position [0, 0]
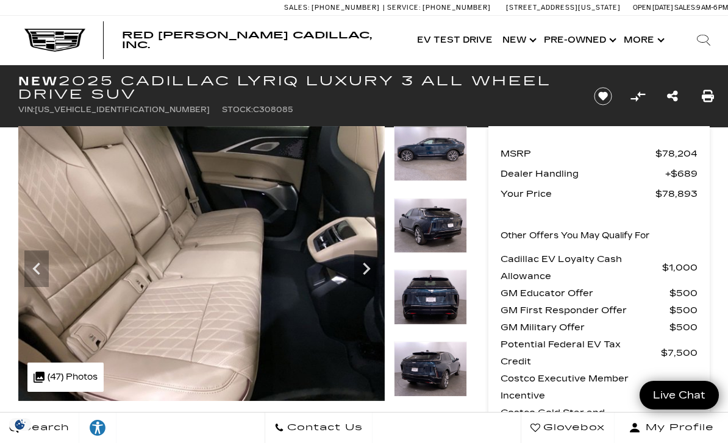
click at [441, 151] on img at bounding box center [430, 154] width 73 height 56
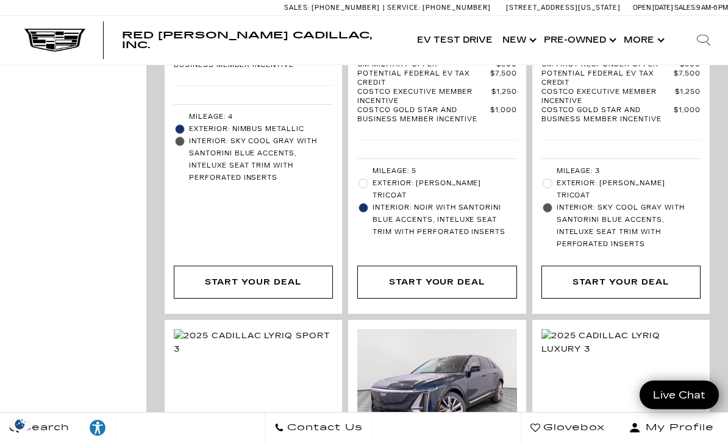
scroll to position [3846, 0]
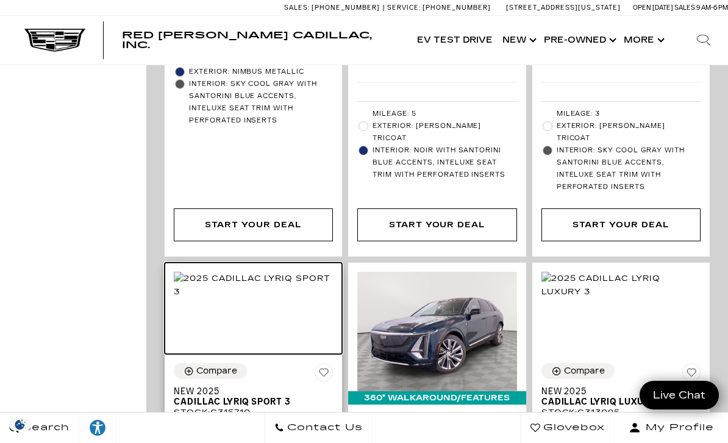
click at [235, 272] on img at bounding box center [253, 285] width 159 height 27
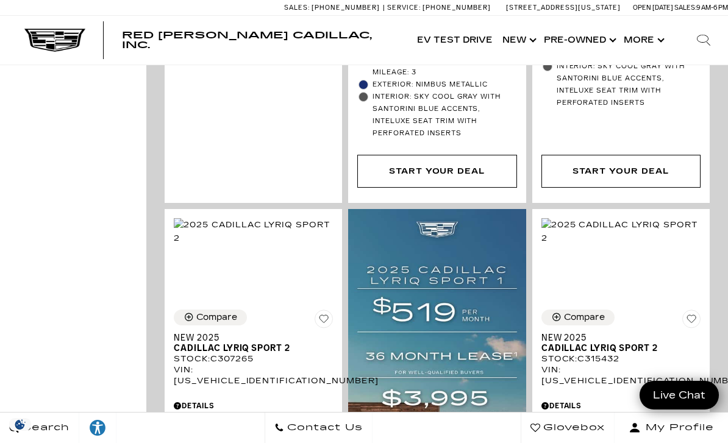
scroll to position [1403, 0]
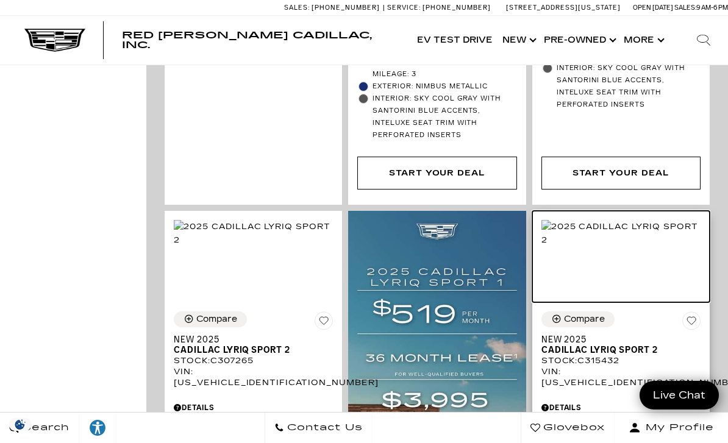
click at [619, 227] on img at bounding box center [621, 233] width 159 height 27
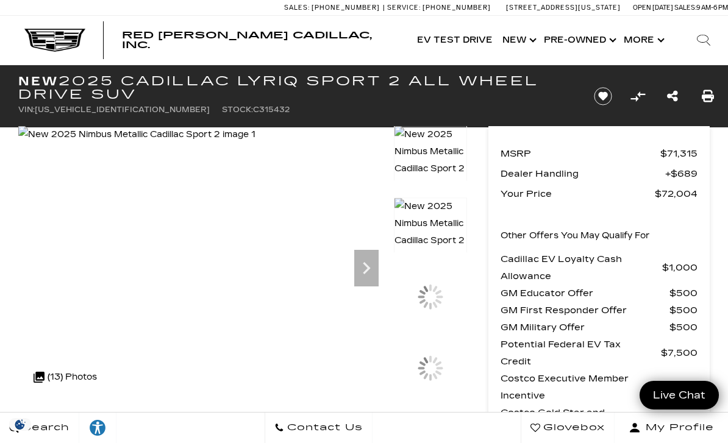
click at [430, 267] on img at bounding box center [430, 233] width 73 height 70
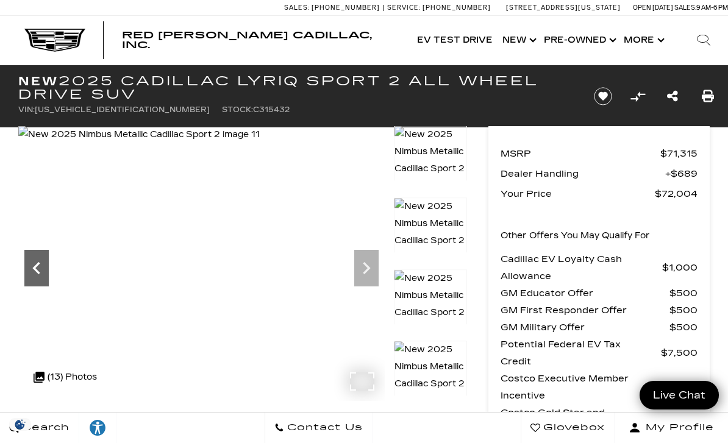
click at [36, 265] on icon "Previous" at bounding box center [35, 268] width 7 height 12
click at [32, 273] on icon "Previous" at bounding box center [36, 268] width 24 height 24
click at [364, 271] on icon "Next" at bounding box center [366, 268] width 24 height 24
click at [361, 280] on icon "Next" at bounding box center [366, 268] width 24 height 24
click at [362, 274] on icon "Next" at bounding box center [366, 268] width 24 height 24
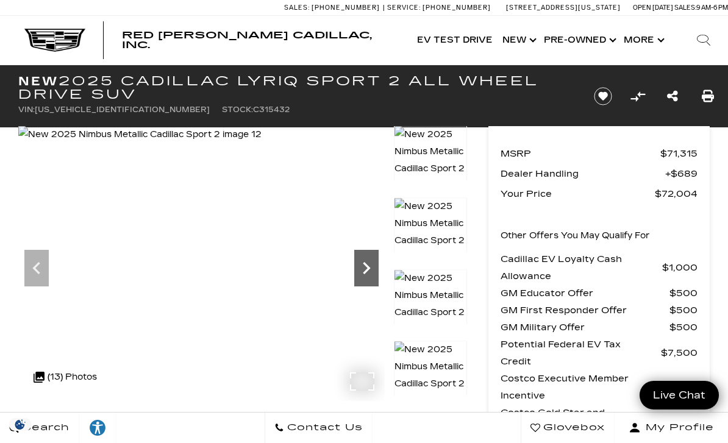
click at [363, 266] on icon "Next" at bounding box center [366, 268] width 24 height 24
click at [436, 267] on img at bounding box center [430, 233] width 73 height 70
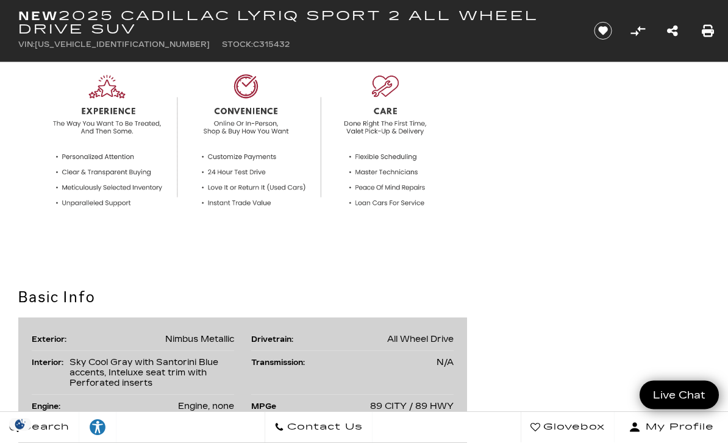
scroll to position [780, 0]
